Goal: Check status

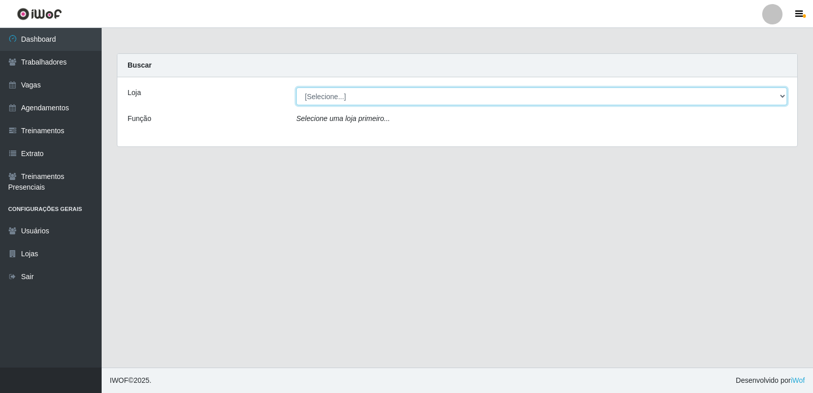
click at [784, 97] on select "[Selecione...] Restaurante A Paraibana - [GEOGRAPHIC_DATA]" at bounding box center [541, 96] width 491 height 18
select select "342"
click at [296, 87] on select "[Selecione...] Restaurante A Paraibana - [GEOGRAPHIC_DATA]" at bounding box center [541, 96] width 491 height 18
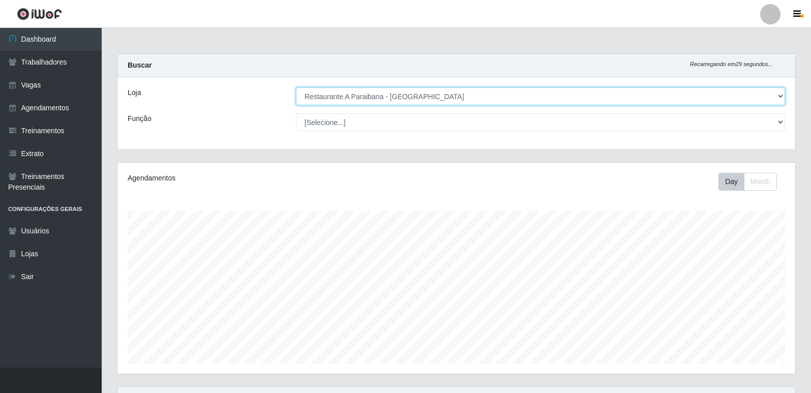
scroll to position [211, 677]
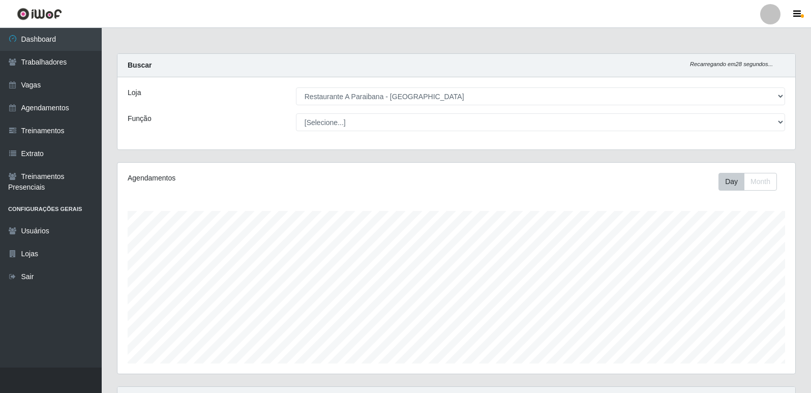
click at [805, 338] on div "Carregando... Buscar Recarregando em 28 segundos... Loja [Selecione...] Restaur…" at bounding box center [456, 260] width 709 height 415
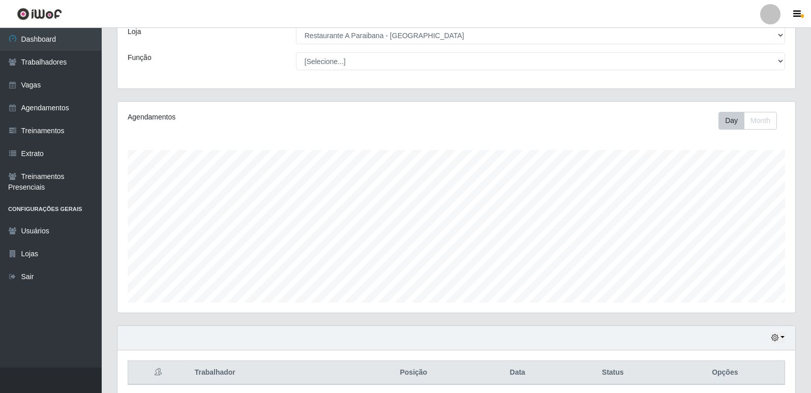
scroll to position [101, 0]
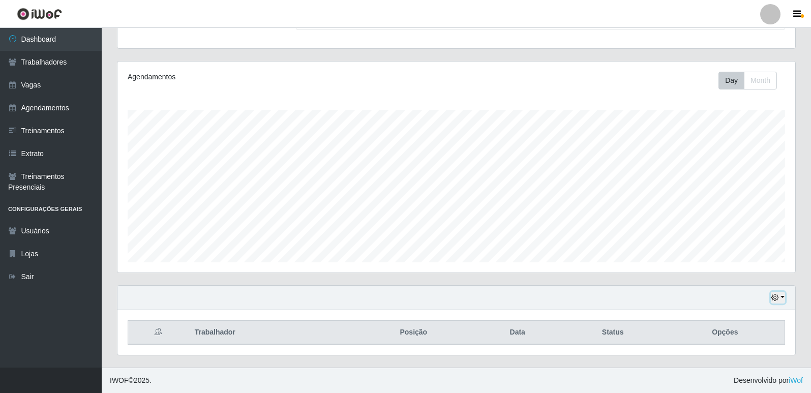
click at [776, 299] on icon "button" at bounding box center [774, 297] width 7 height 7
click at [744, 256] on button "1 Semana" at bounding box center [744, 259] width 80 height 21
click at [774, 301] on icon "button" at bounding box center [774, 297] width 7 height 7
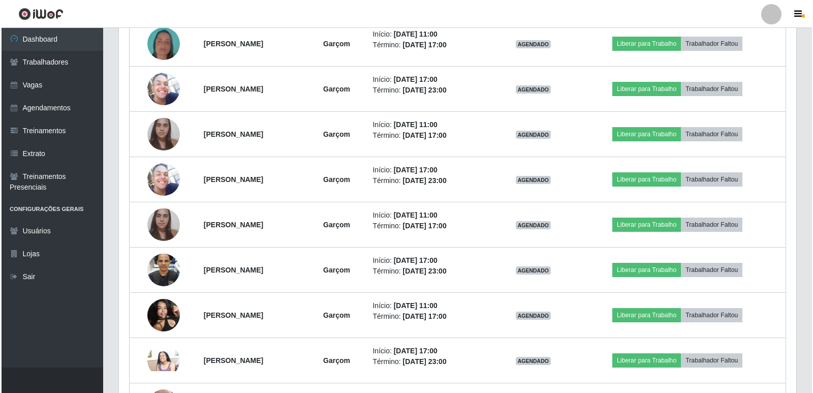
scroll to position [426, 0]
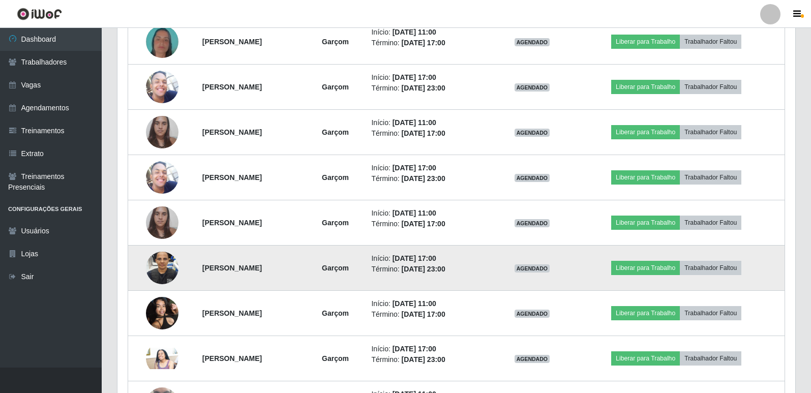
click at [171, 264] on img at bounding box center [162, 268] width 33 height 58
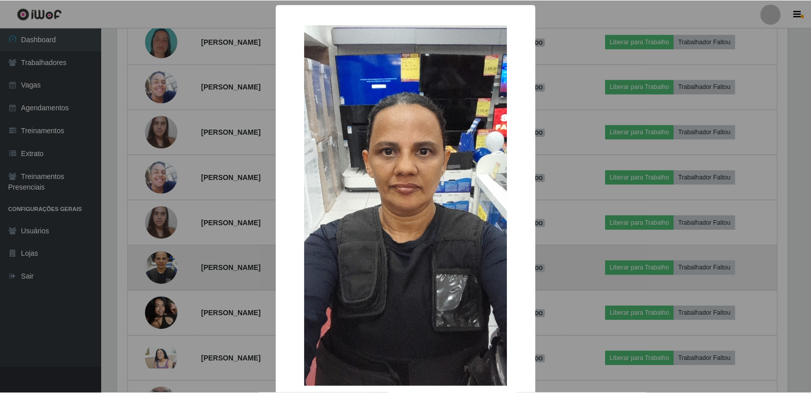
scroll to position [211, 672]
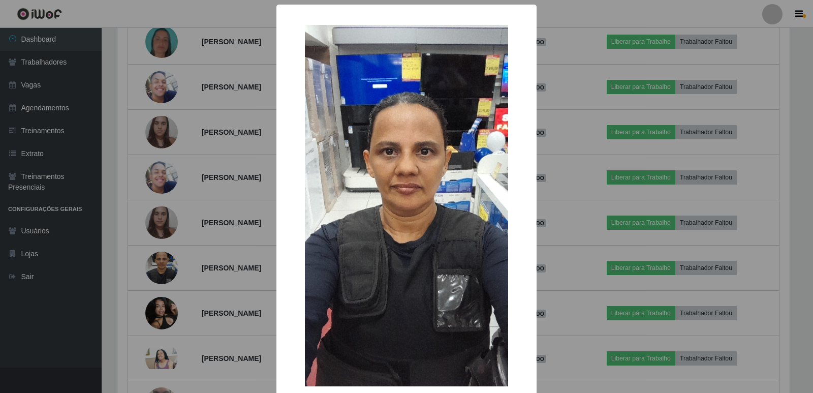
click at [518, 274] on div "×" at bounding box center [407, 206] width 240 height 382
click at [517, 280] on div "×" at bounding box center [407, 206] width 240 height 382
click at [647, 231] on div "× OK Cancel" at bounding box center [406, 196] width 813 height 393
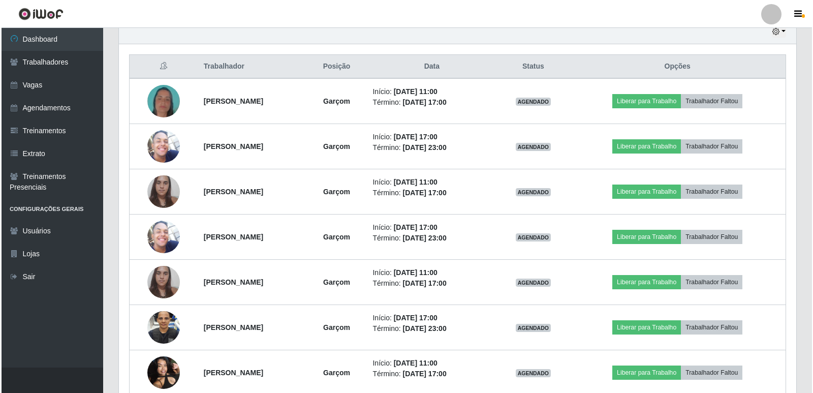
scroll to position [365, 0]
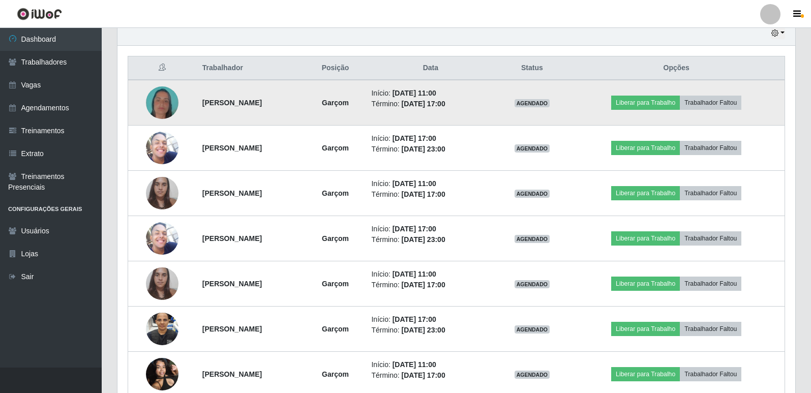
click at [150, 103] on img at bounding box center [162, 103] width 33 height 58
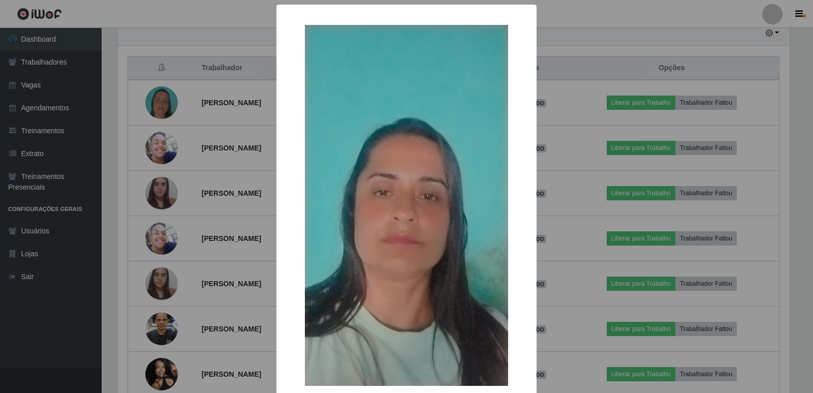
click at [797, 86] on div "× OK Cancel" at bounding box center [406, 196] width 813 height 393
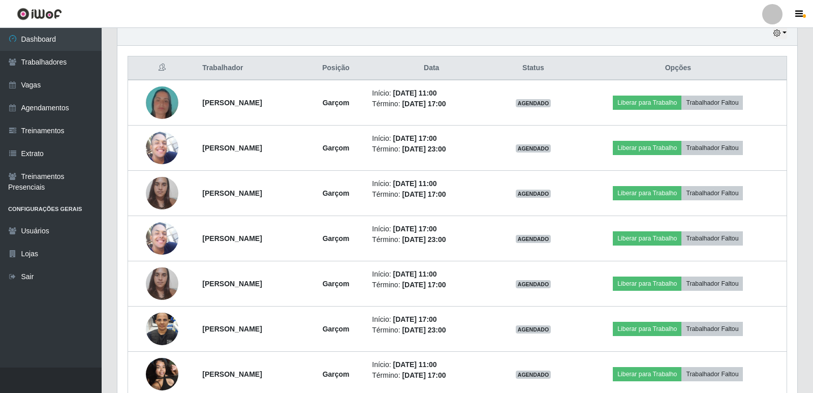
scroll to position [211, 677]
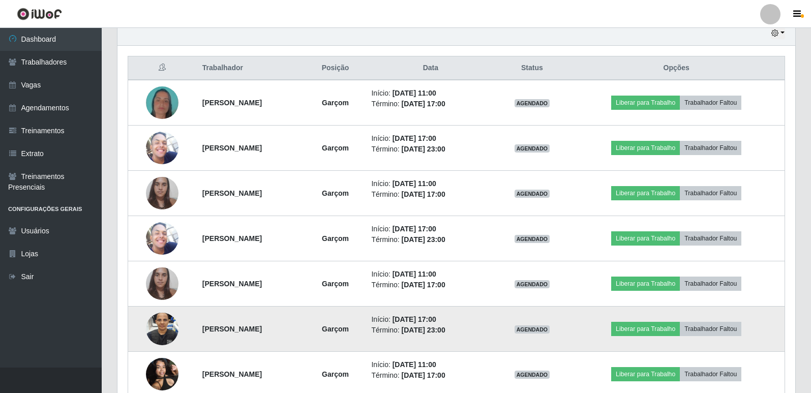
click at [166, 330] on img at bounding box center [162, 329] width 33 height 58
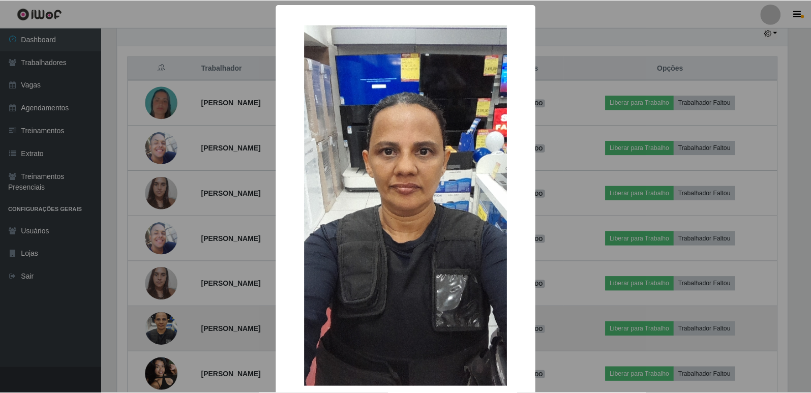
scroll to position [211, 672]
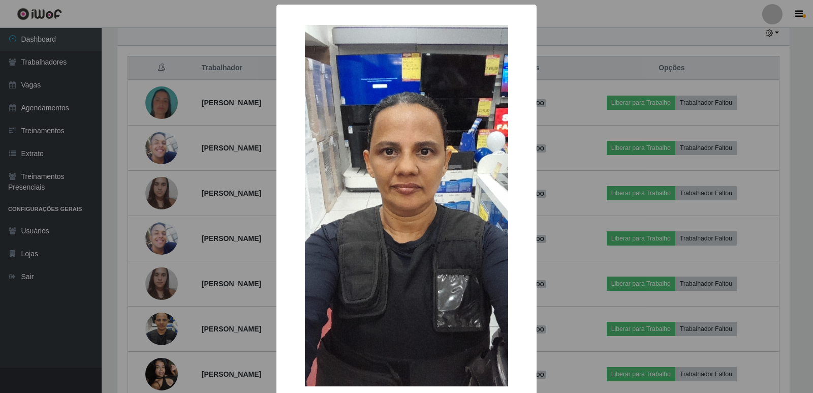
click at [514, 286] on div "×" at bounding box center [407, 206] width 240 height 382
click at [564, 269] on div "× OK Cancel" at bounding box center [406, 196] width 813 height 393
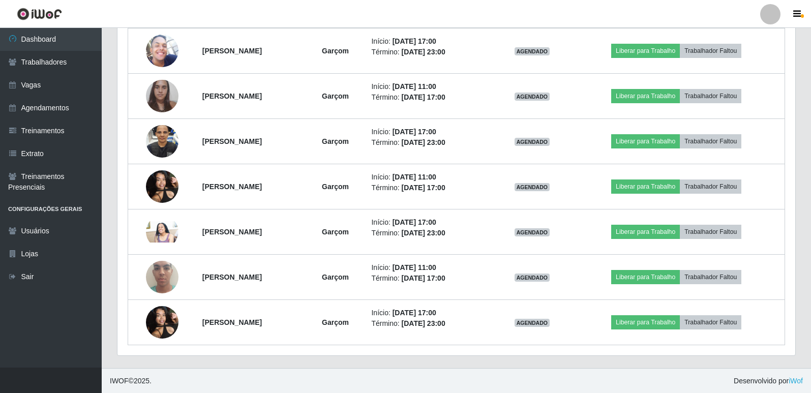
scroll to position [553, 0]
